Goal: Information Seeking & Learning: Understand process/instructions

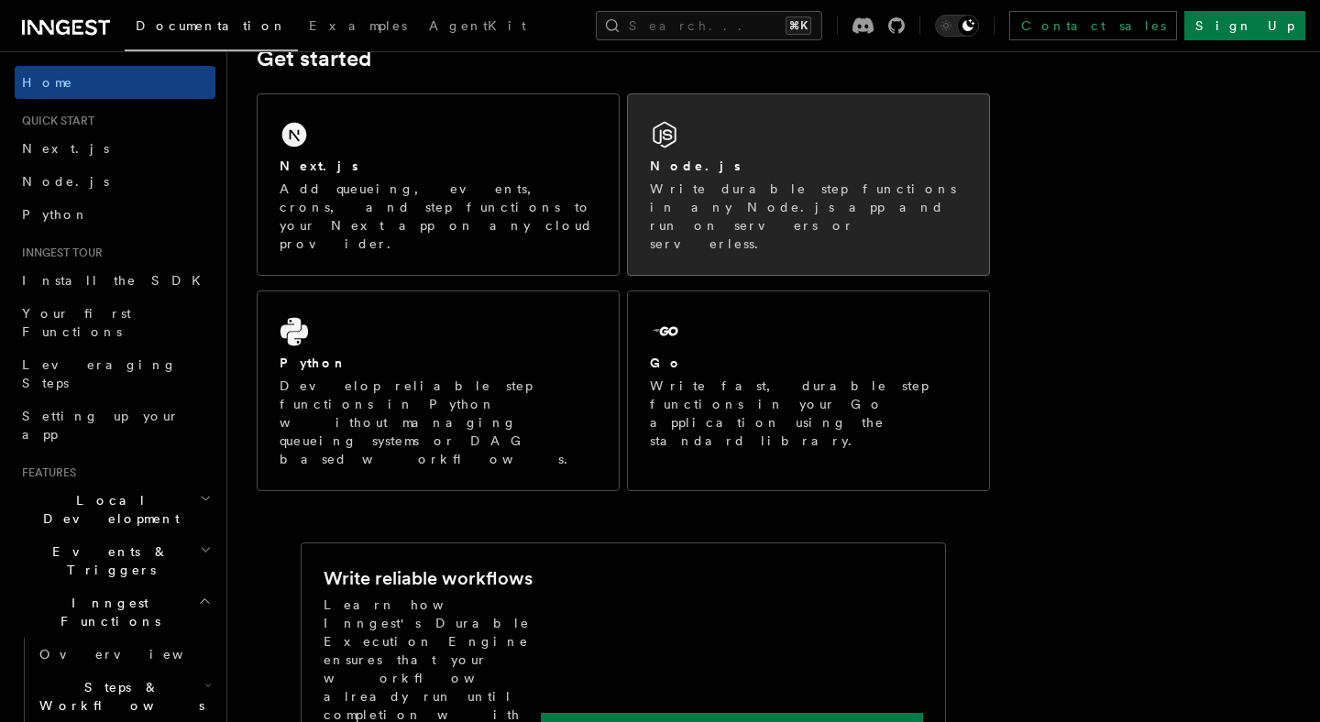
click at [661, 194] on p "Write durable step functions in any Node.js app and run on servers or serverles…" at bounding box center [808, 216] width 317 height 73
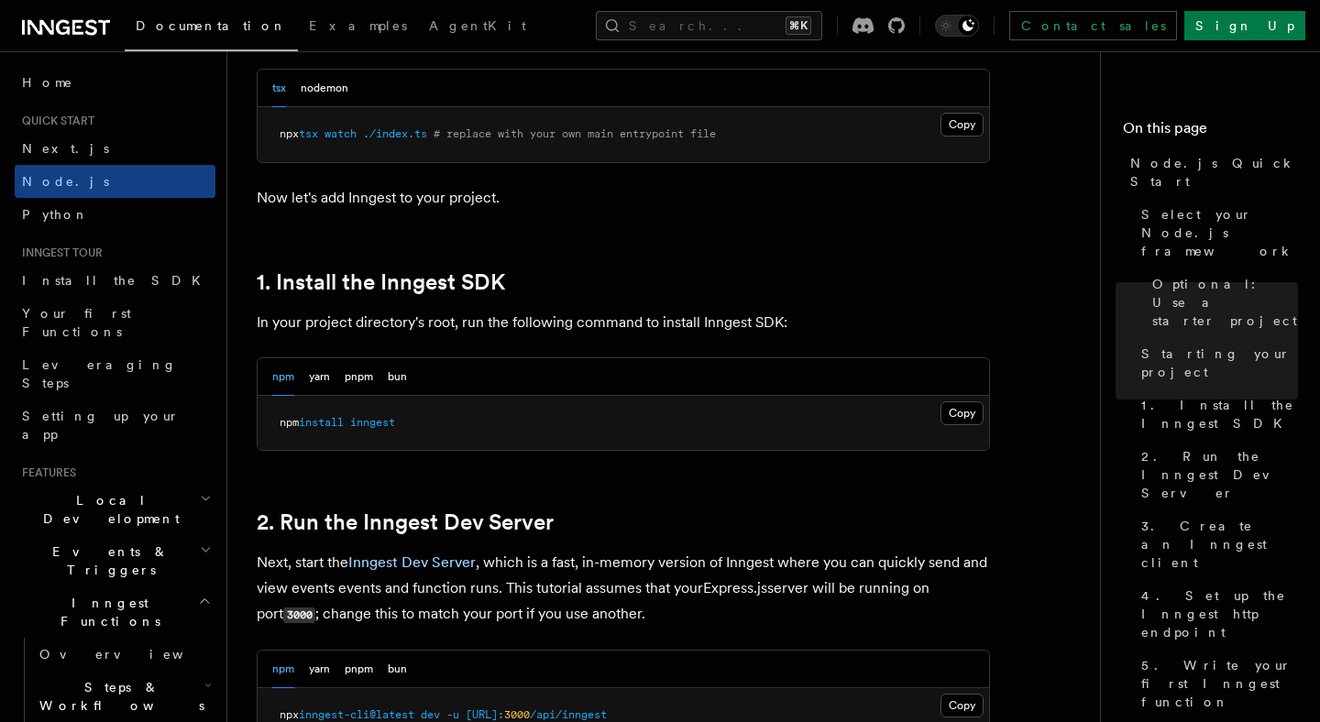
scroll to position [1035, 0]
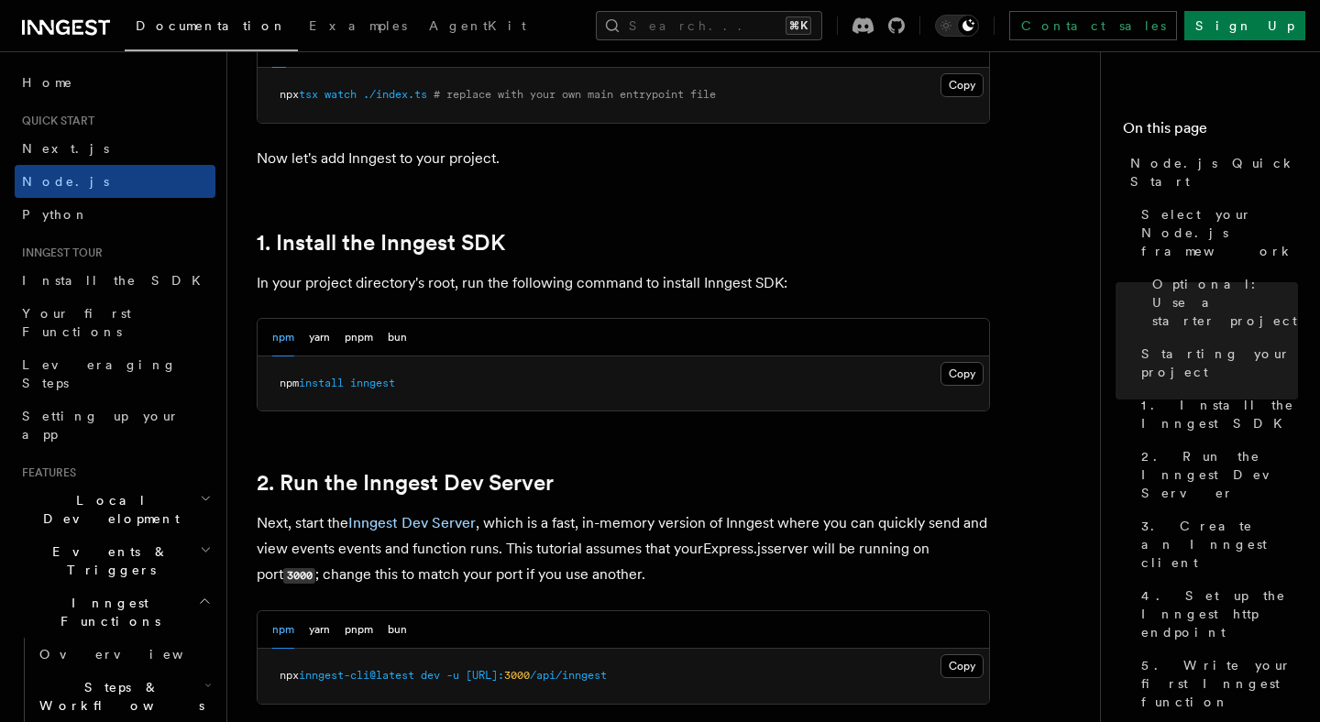
click at [944, 359] on pre "npm install inngest" at bounding box center [624, 384] width 732 height 55
click at [944, 363] on button "Copy Copied" at bounding box center [962, 374] width 43 height 24
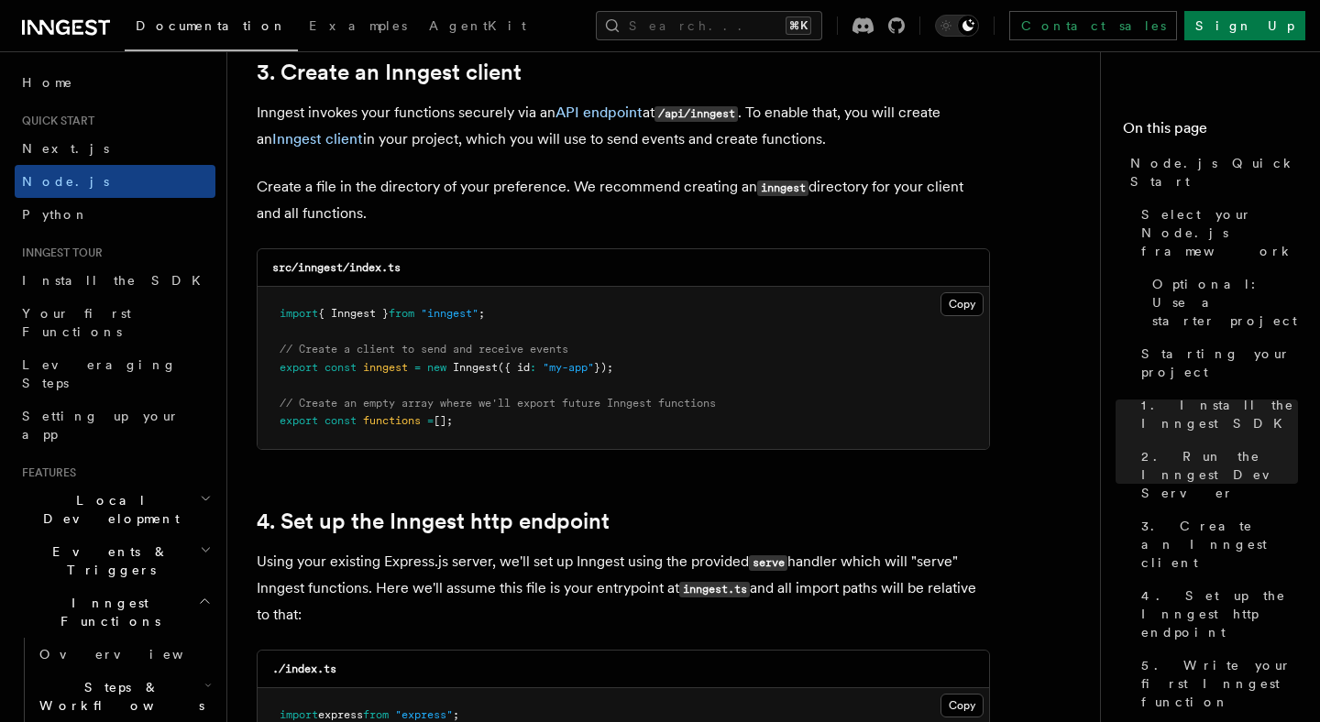
scroll to position [2380, 0]
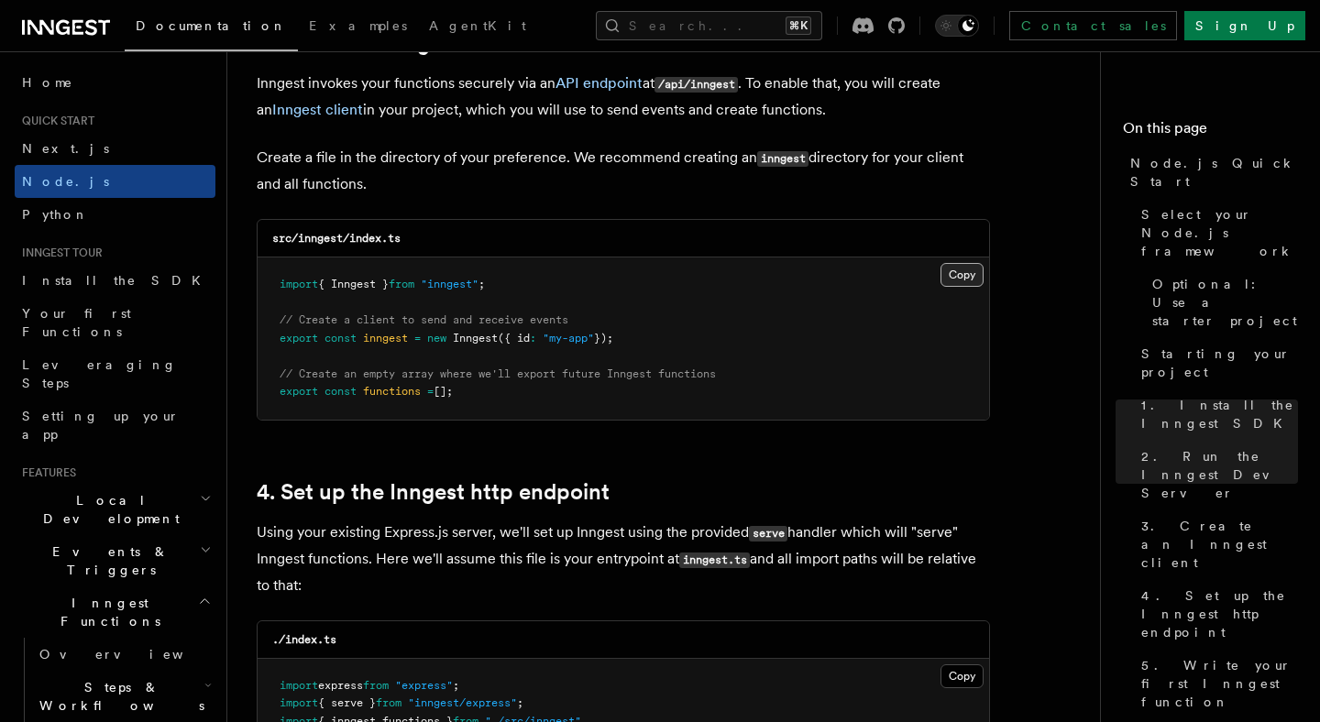
click at [964, 282] on button "Copy Copied" at bounding box center [962, 275] width 43 height 24
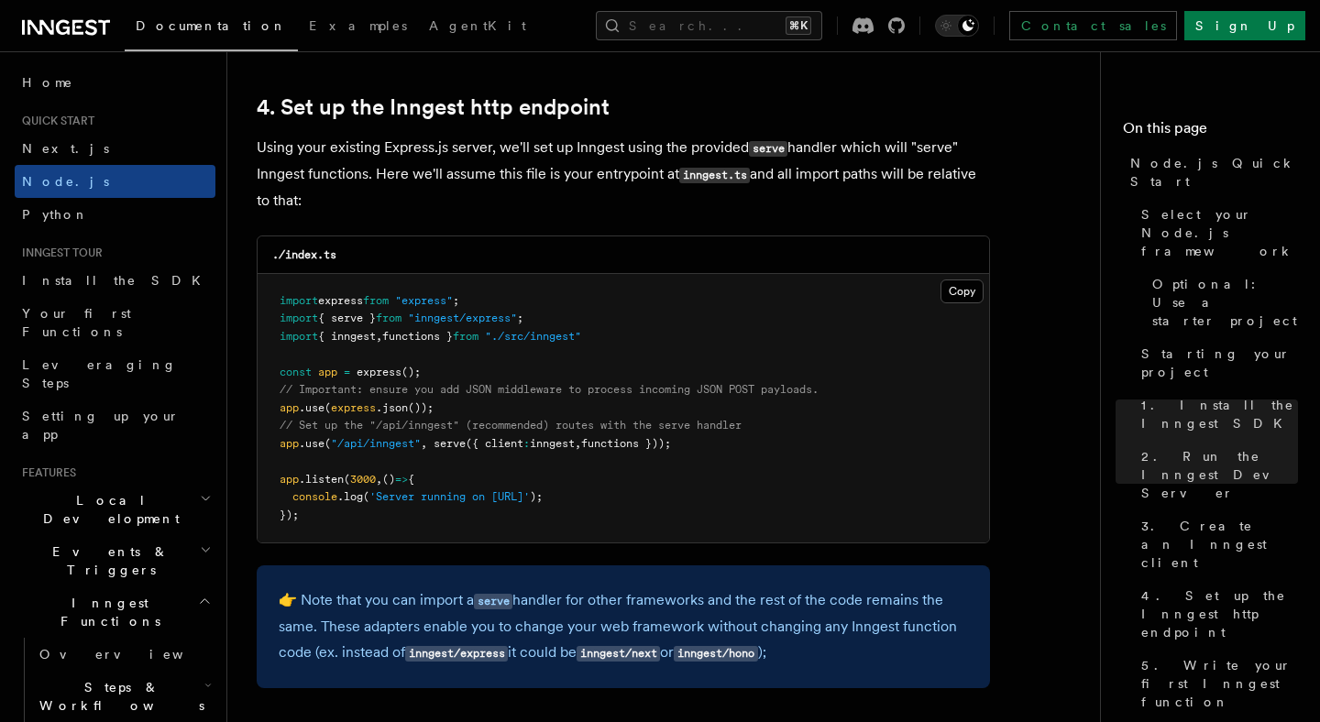
scroll to position [2802, 0]
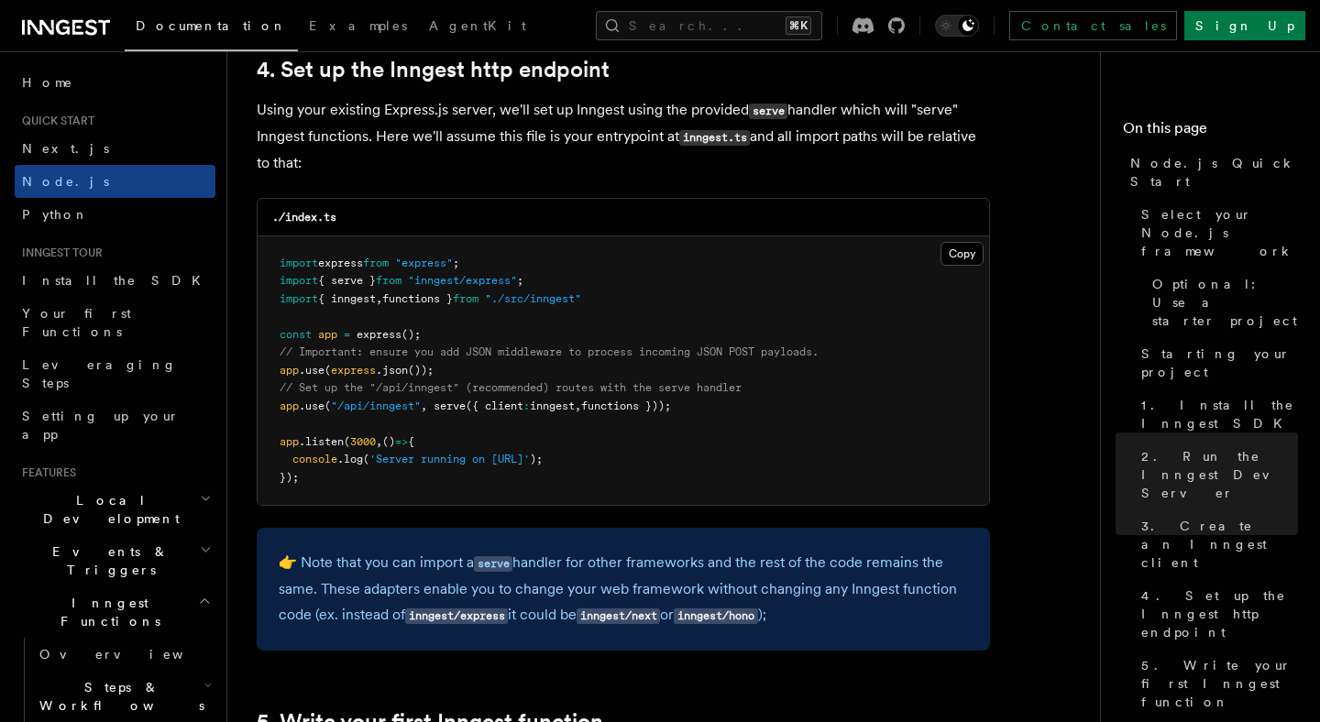
drag, startPoint x: 707, startPoint y: 410, endPoint x: 281, endPoint y: 413, distance: 426.3
click at [281, 413] on pre "import express from "express" ; import { serve } from "inngest/express" ; impor…" at bounding box center [624, 372] width 732 height 270
copy span "app .use ( "/api/inngest" , serve ({ client : inngest , functions }));"
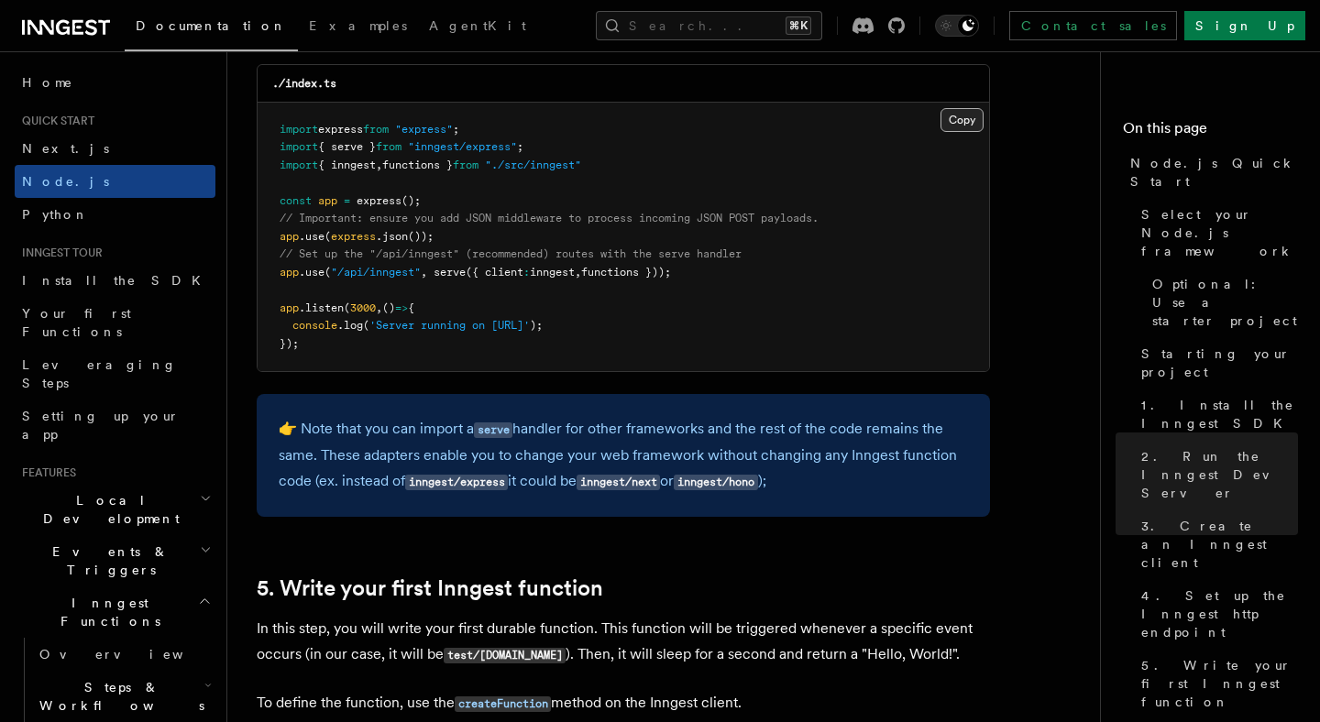
scroll to position [2779, 0]
